Goal: Task Accomplishment & Management: Use online tool/utility

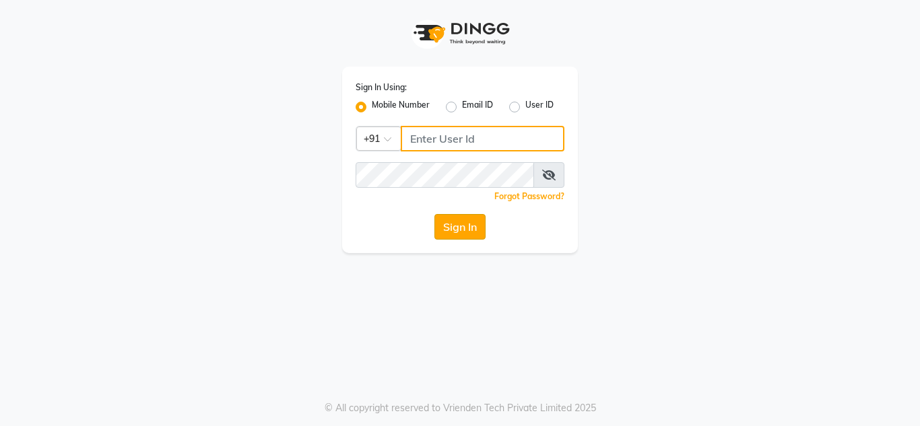
type input "8177867332"
click at [465, 235] on button "Sign In" at bounding box center [459, 227] width 51 height 26
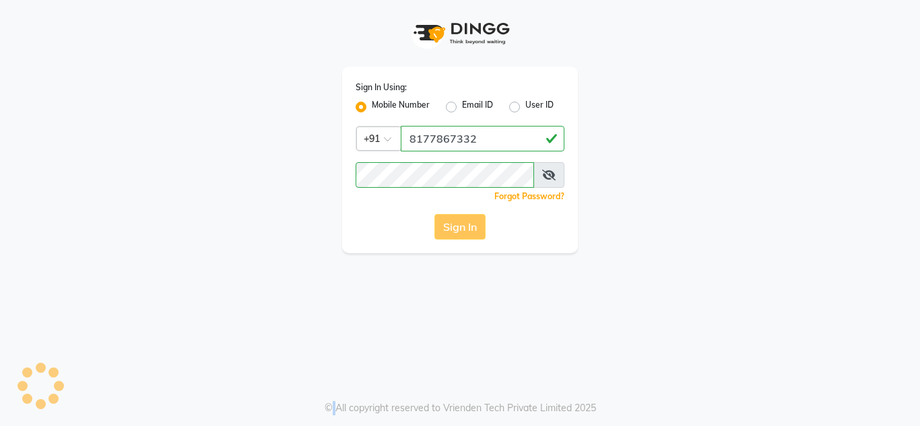
click at [465, 235] on div "Sign In" at bounding box center [460, 227] width 209 height 26
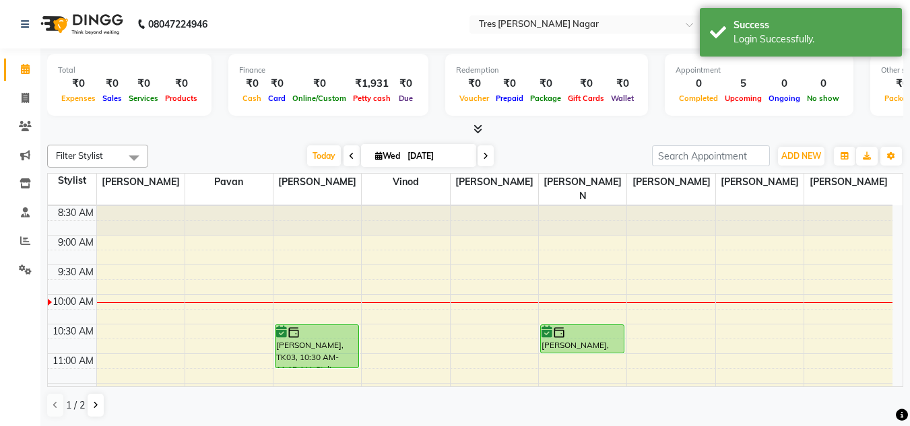
scroll to position [27, 0]
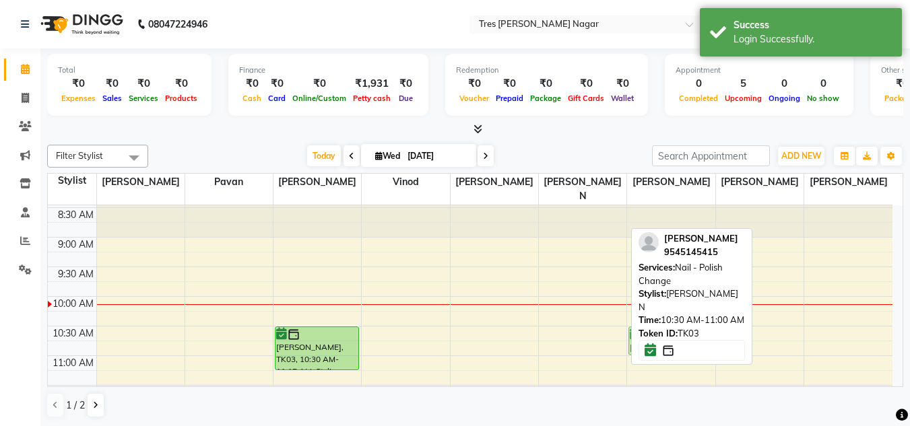
drag, startPoint x: 597, startPoint y: 327, endPoint x: 657, endPoint y: 323, distance: 60.1
click at [657, 323] on div "Filter Stylist Select All [PERSON_NAME] [PERSON_NAME] [PERSON_NAME] [PERSON_NAM…" at bounding box center [475, 281] width 856 height 284
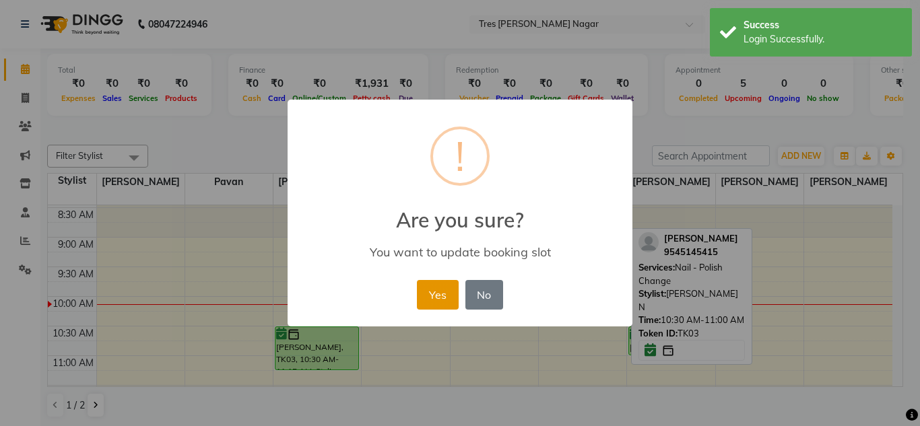
click at [455, 293] on button "Yes" at bounding box center [437, 295] width 41 height 30
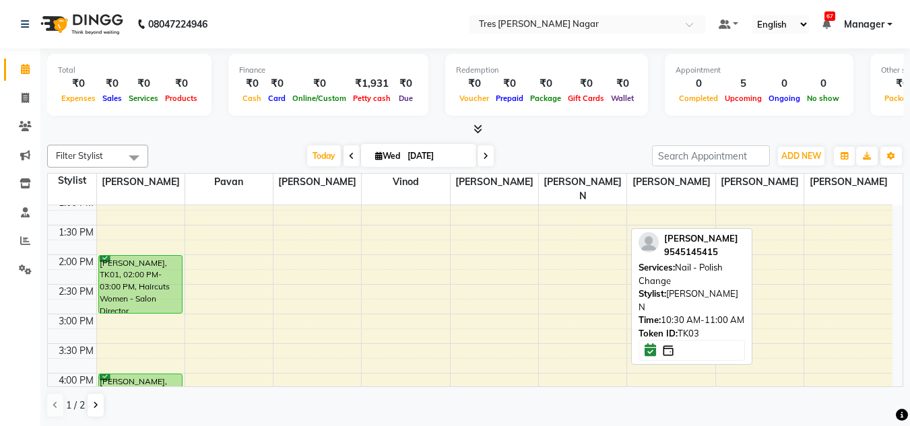
scroll to position [305, 0]
